Goal: Task Accomplishment & Management: Manage account settings

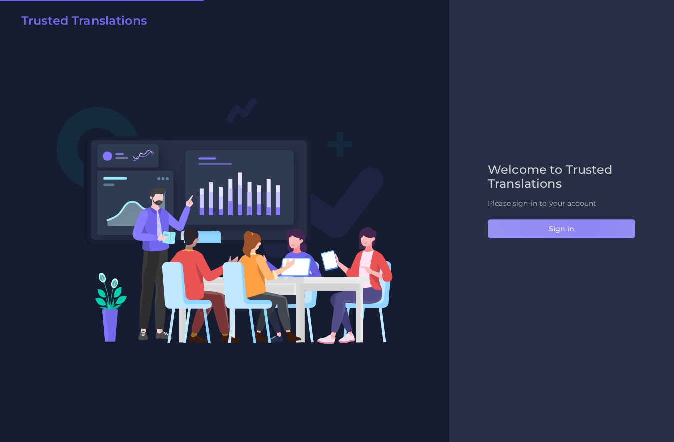
click at [584, 220] on button "Sign in" at bounding box center [562, 229] width 148 height 19
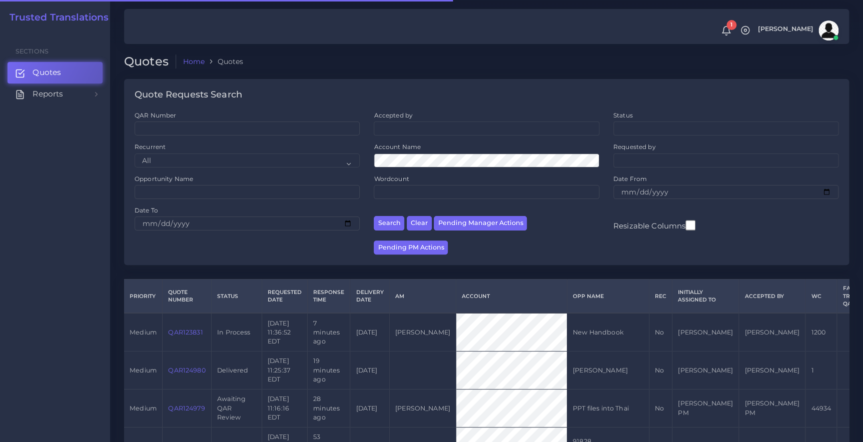
scroll to position [45, 0]
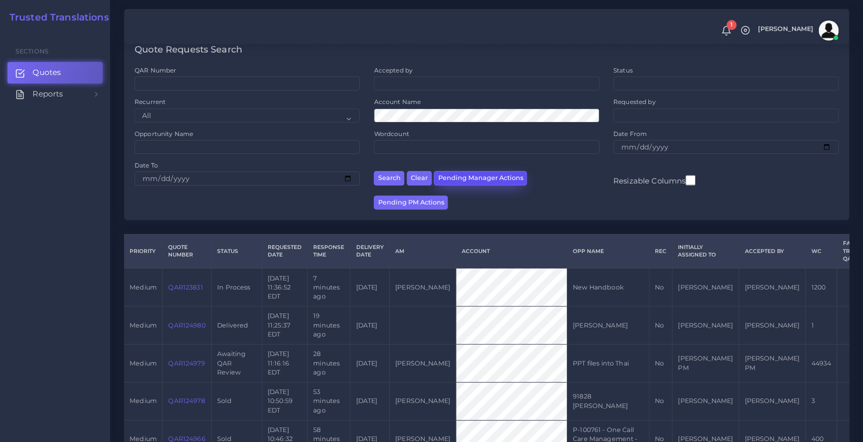
click at [455, 175] on button "Pending Manager Actions" at bounding box center [480, 178] width 93 height 15
select select "awaiting_manager_initial_review"
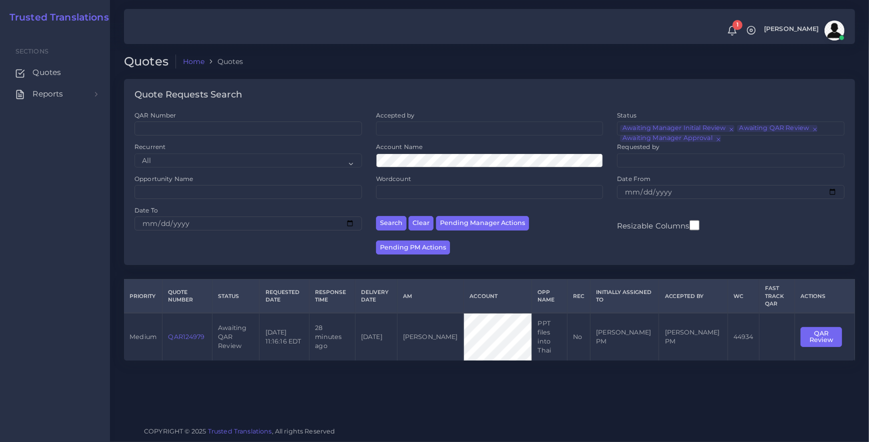
click at [184, 333] on link "QAR124979" at bounding box center [186, 337] width 37 height 8
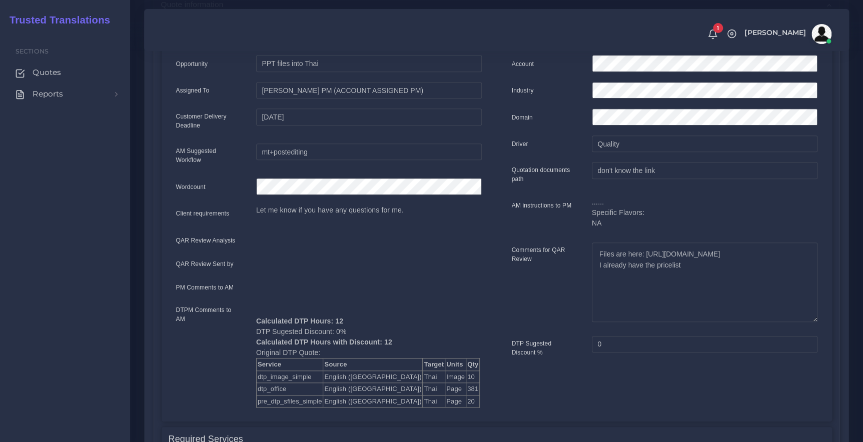
scroll to position [227, 0]
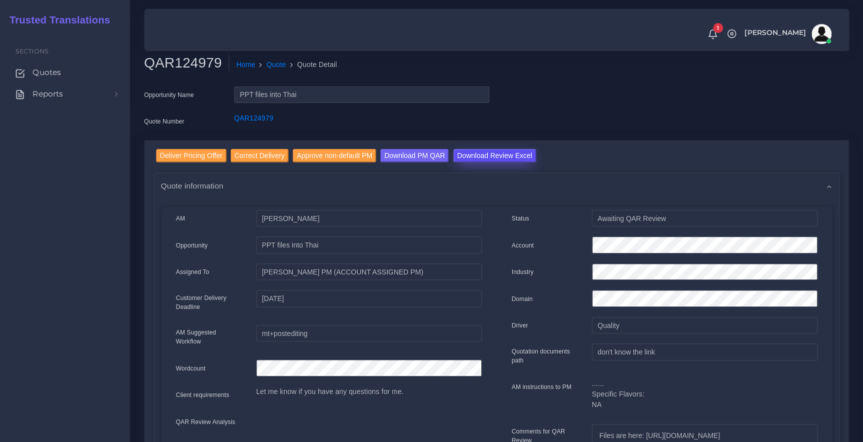
click at [481, 157] on input "Download Review Excel" at bounding box center [494, 156] width 83 height 14
click at [176, 155] on input "Deliver Pricing Offer" at bounding box center [191, 156] width 71 height 14
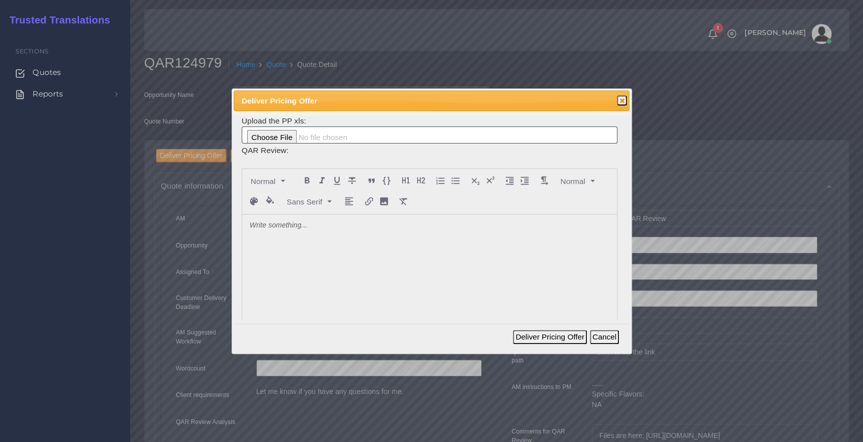
click at [301, 232] on div at bounding box center [429, 290] width 375 height 150
drag, startPoint x: 560, startPoint y: 225, endPoint x: 65, endPoint y: 208, distance: 495.8
click at [65, 208] on body "1 Notifications 1 New Driver Update: Extra Quality renamed to Quality Changed" at bounding box center [431, 221] width 863 height 442
copy p "GLS [8/28/2025]: Released as per AM's request. Already did a similar project fo…"
click at [529, 340] on button "Deliver Pricing Offer" at bounding box center [550, 337] width 74 height 14
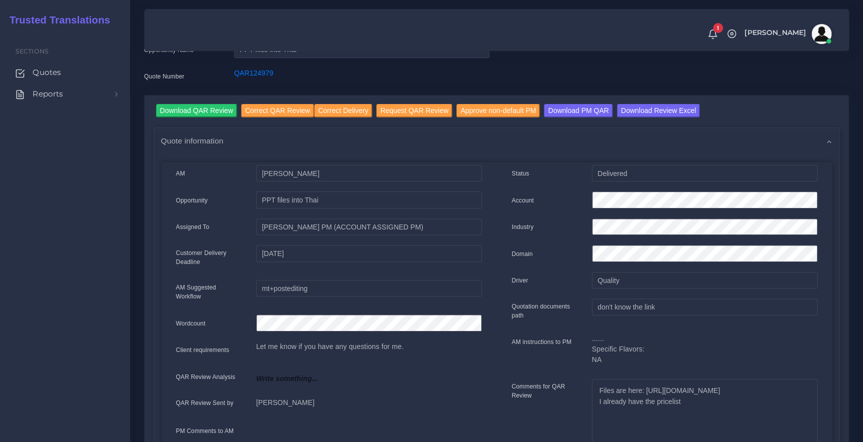
scroll to position [136, 0]
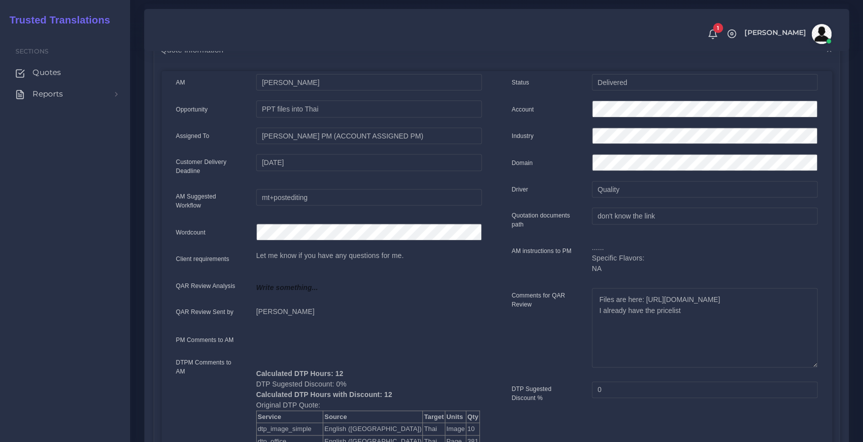
drag, startPoint x: 269, startPoint y: 310, endPoint x: 395, endPoint y: 310, distance: 126.0
click at [395, 310] on p "[PERSON_NAME]" at bounding box center [369, 312] width 226 height 11
drag, startPoint x: 395, startPoint y: 310, endPoint x: 410, endPoint y: 323, distance: 19.8
click at [410, 323] on div "[PERSON_NAME]" at bounding box center [369, 316] width 241 height 18
